Goal: Information Seeking & Learning: Learn about a topic

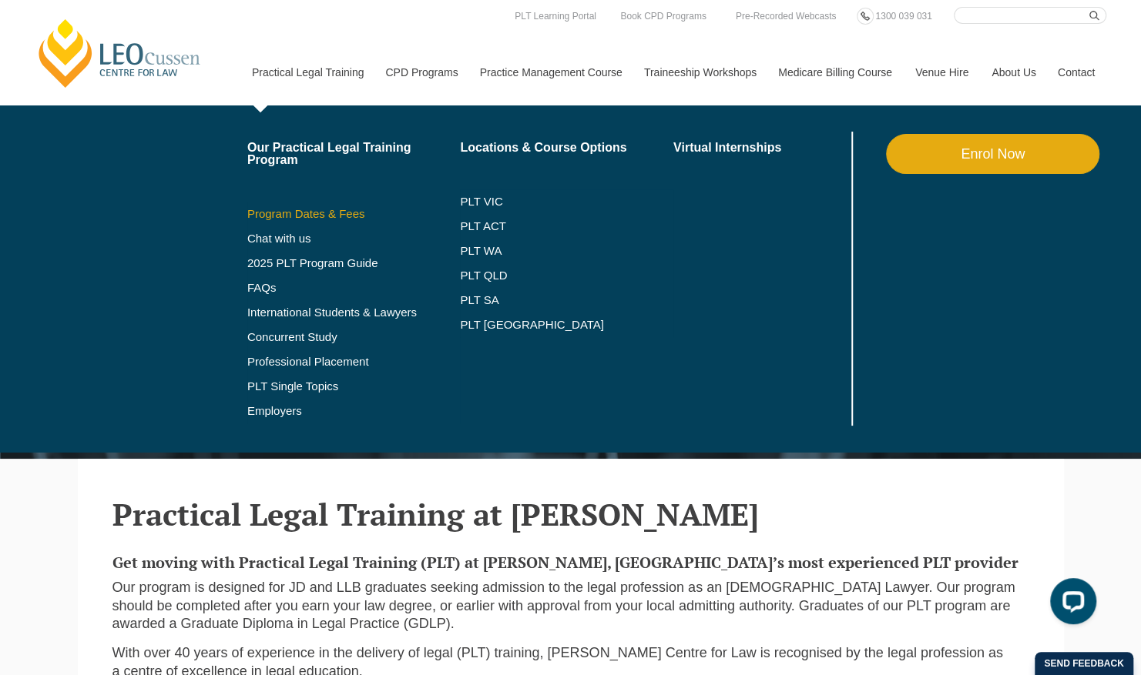
click at [333, 211] on link "Program Dates & Fees" at bounding box center [353, 214] width 213 height 12
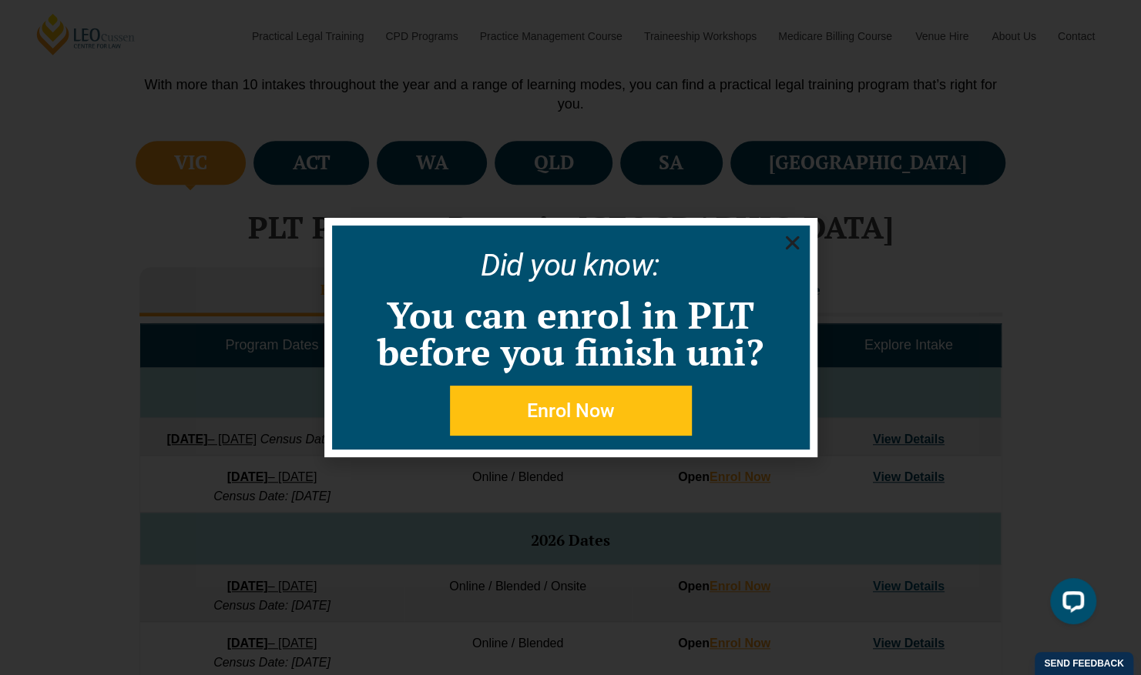
scroll to position [508, 0]
click at [796, 240] on icon "Close" at bounding box center [791, 242] width 19 height 19
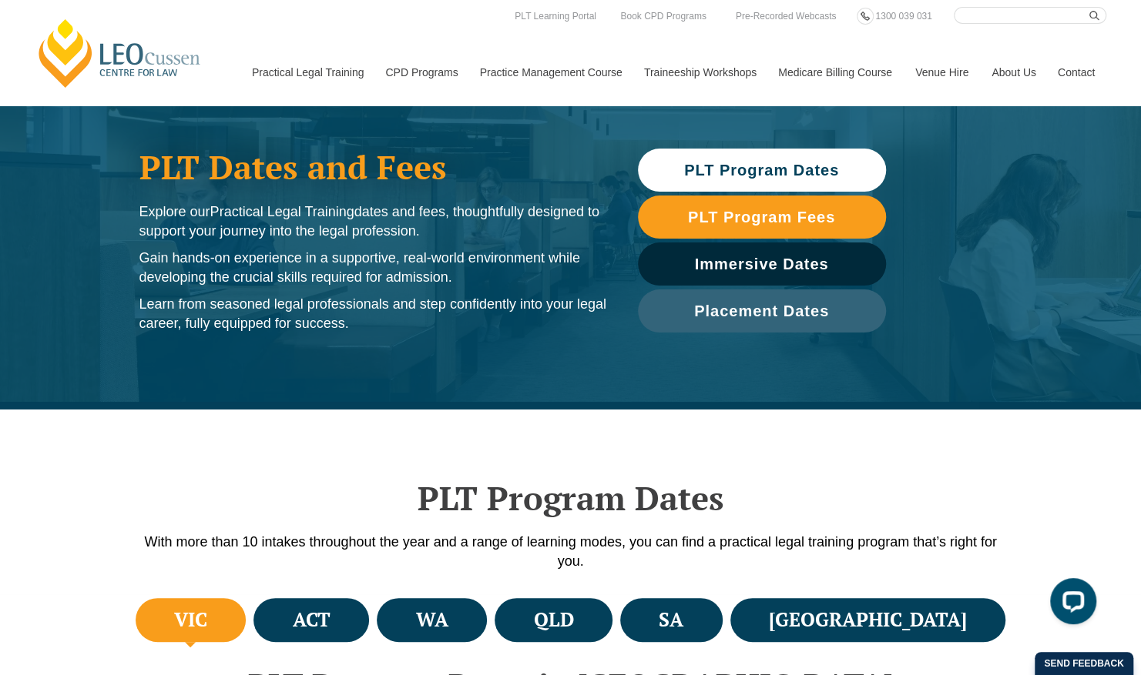
scroll to position [0, 0]
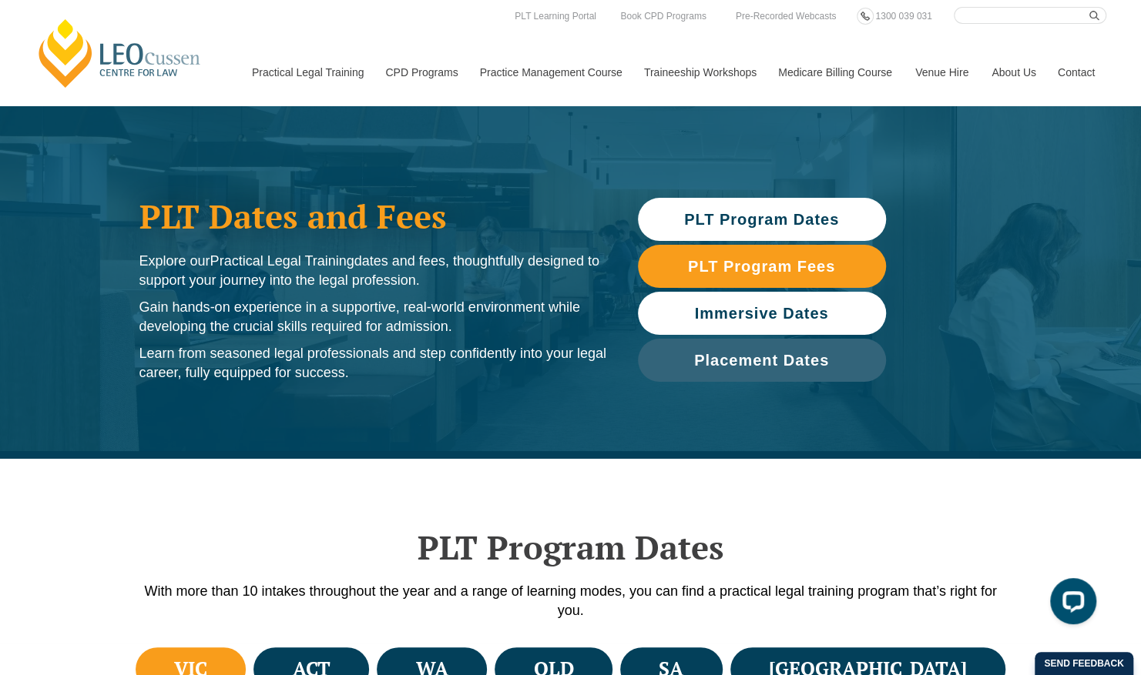
click at [752, 299] on link "Immersive Dates" at bounding box center [762, 313] width 248 height 43
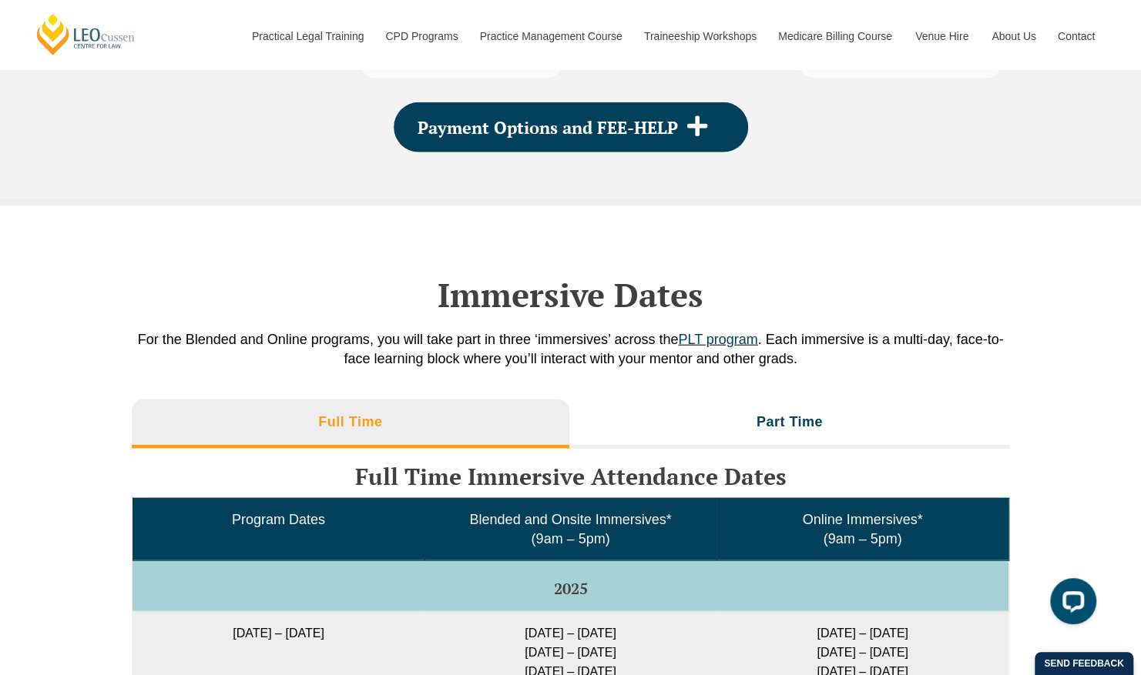
scroll to position [2354, 0]
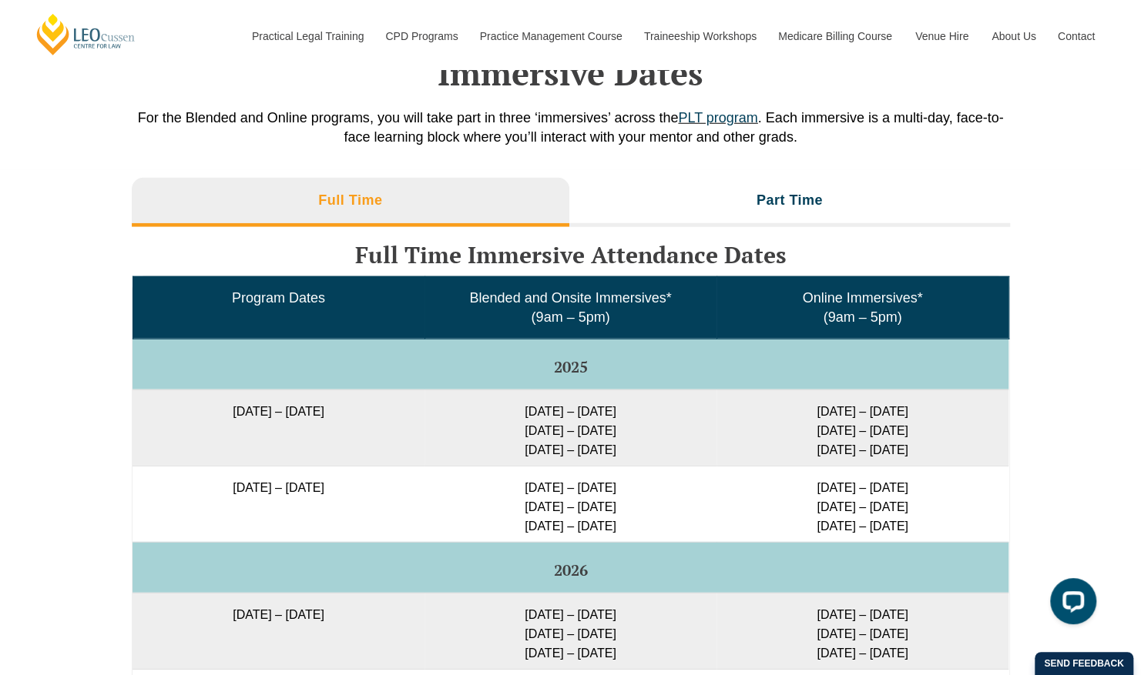
click at [714, 122] on div "Immersive Dates For the Blended and Online programs, you will take part in thre…" at bounding box center [571, 77] width 878 height 185
click at [712, 126] on link "PLT program" at bounding box center [717, 117] width 79 height 15
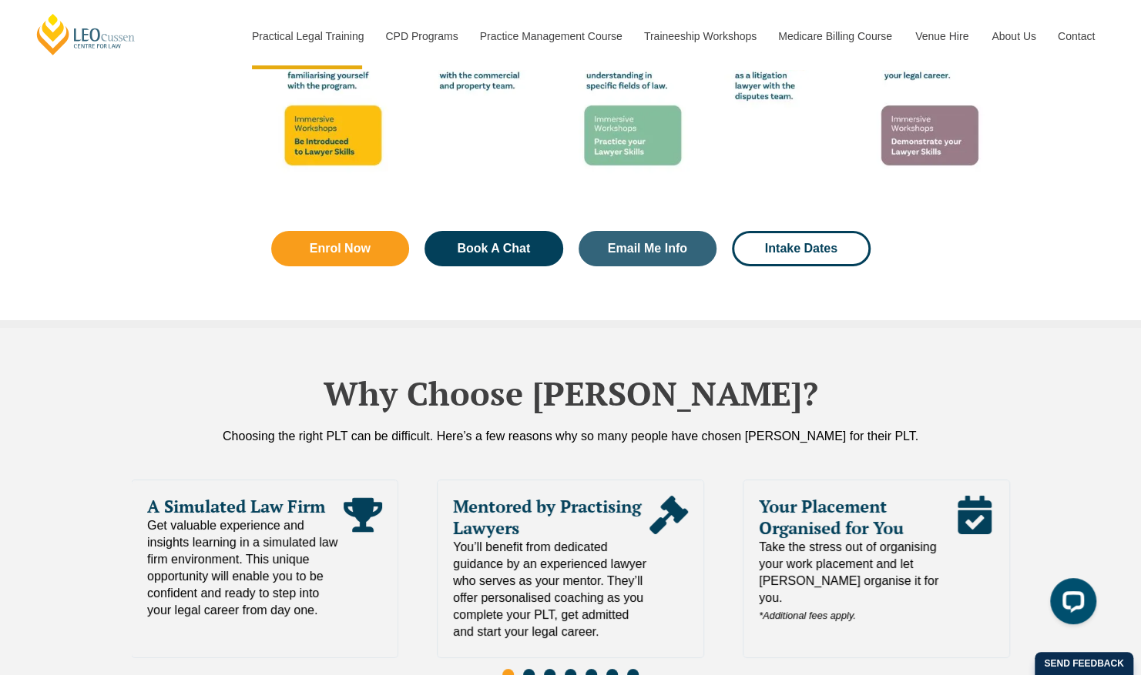
scroll to position [3029, 0]
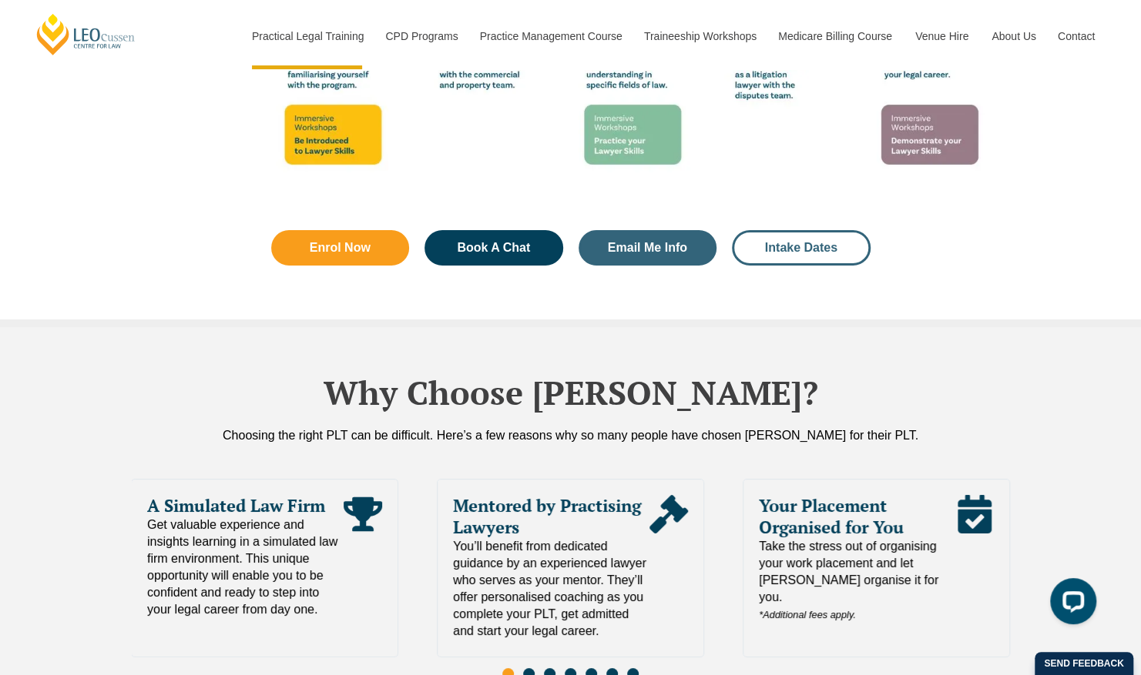
click at [789, 242] on span "Intake Dates" at bounding box center [801, 248] width 72 height 12
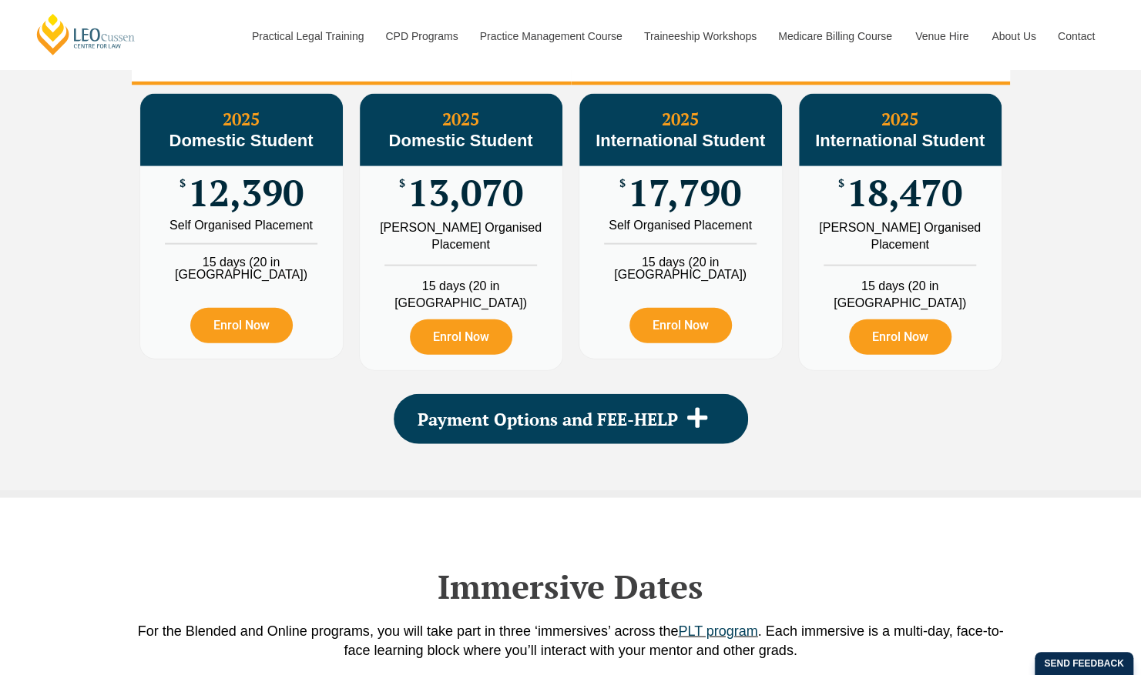
click at [789, 68] on h3 "2026 Fees" at bounding box center [790, 59] width 70 height 18
click at [399, 85] on li "2025 Fees" at bounding box center [351, 60] width 439 height 49
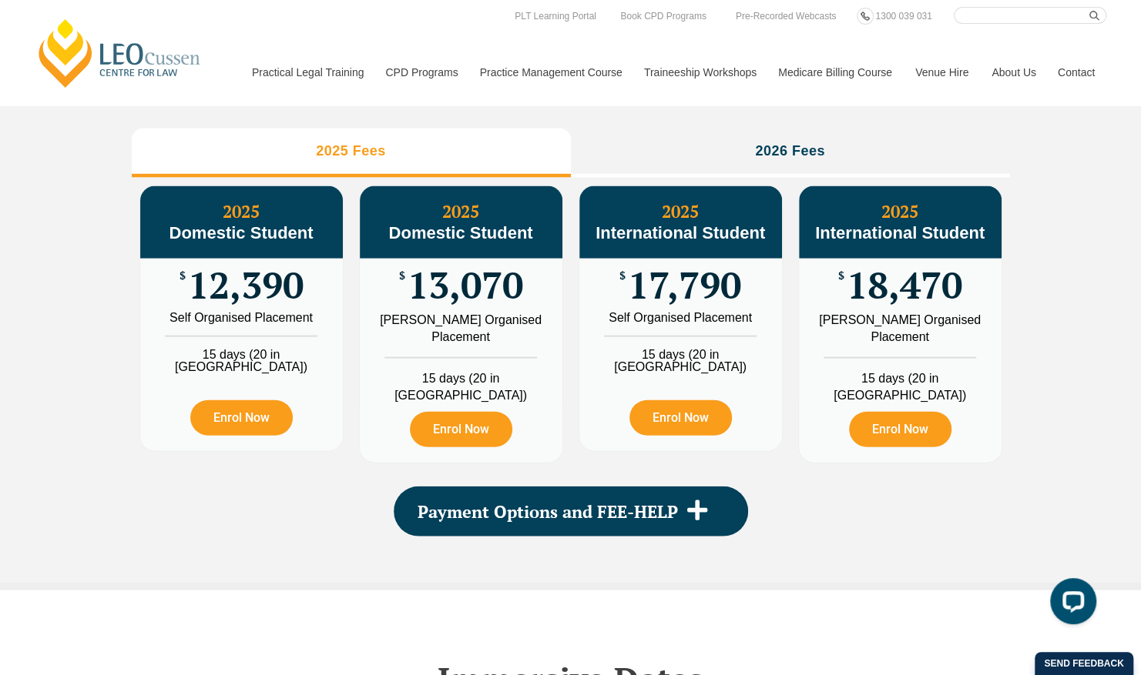
scroll to position [1732, 0]
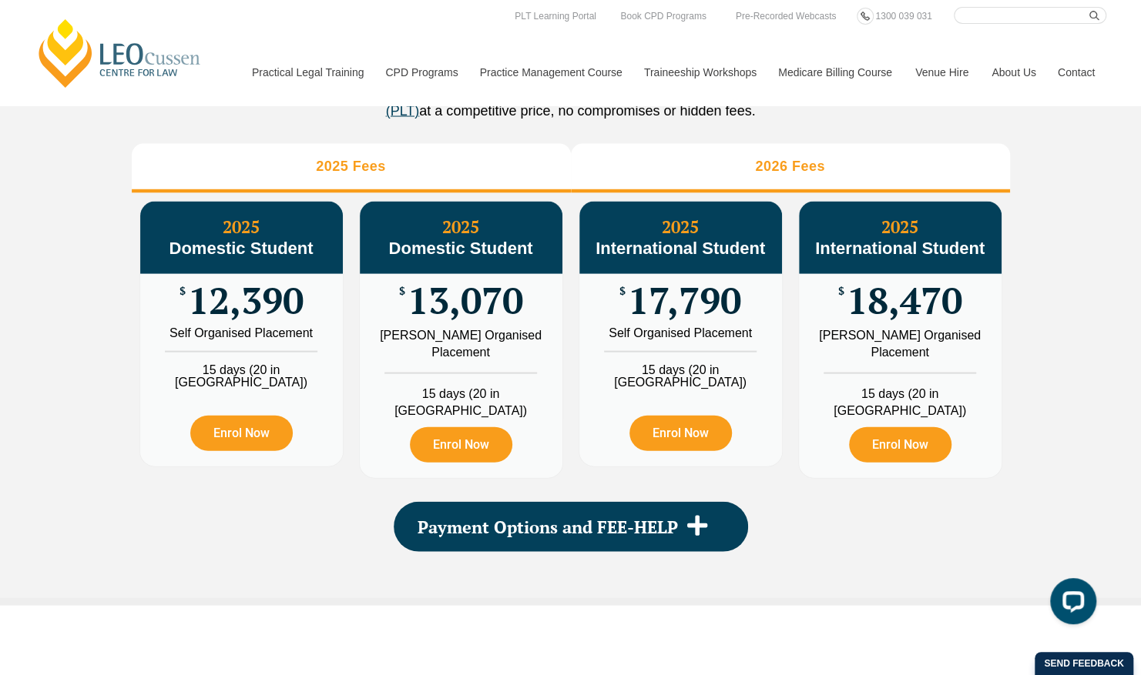
click at [812, 189] on li "2026 Fees" at bounding box center [790, 168] width 439 height 49
click at [373, 176] on h3 "2025 Fees" at bounding box center [351, 167] width 70 height 18
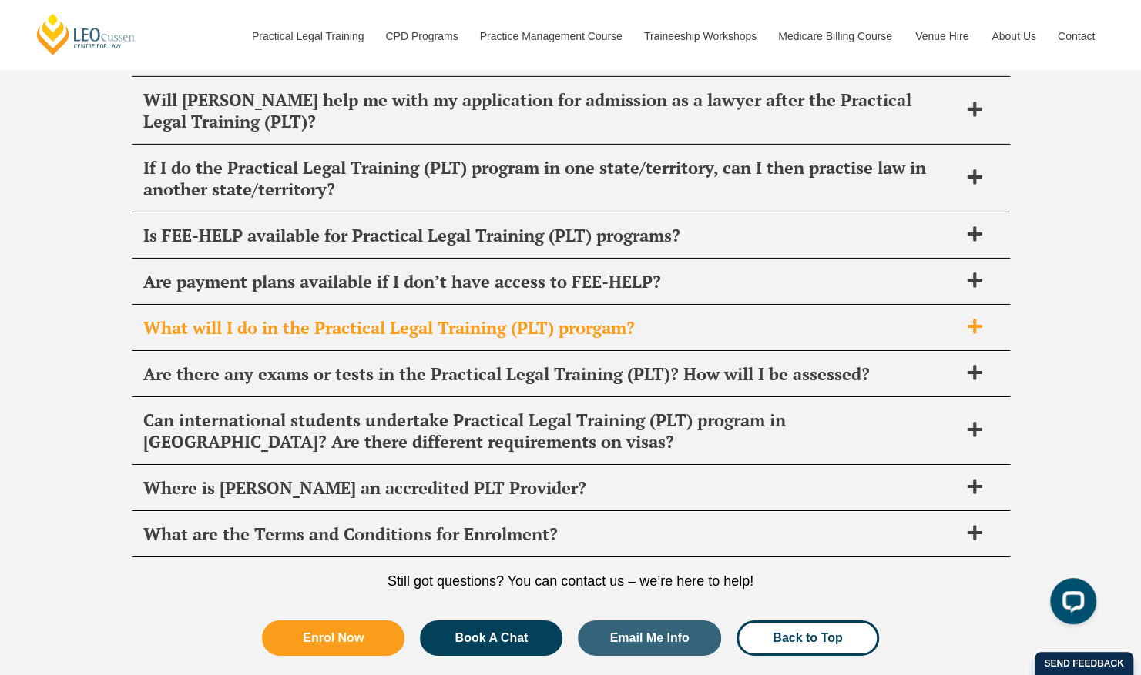
scroll to position [6380, 0]
